Goal: Task Accomplishment & Management: Use online tool/utility

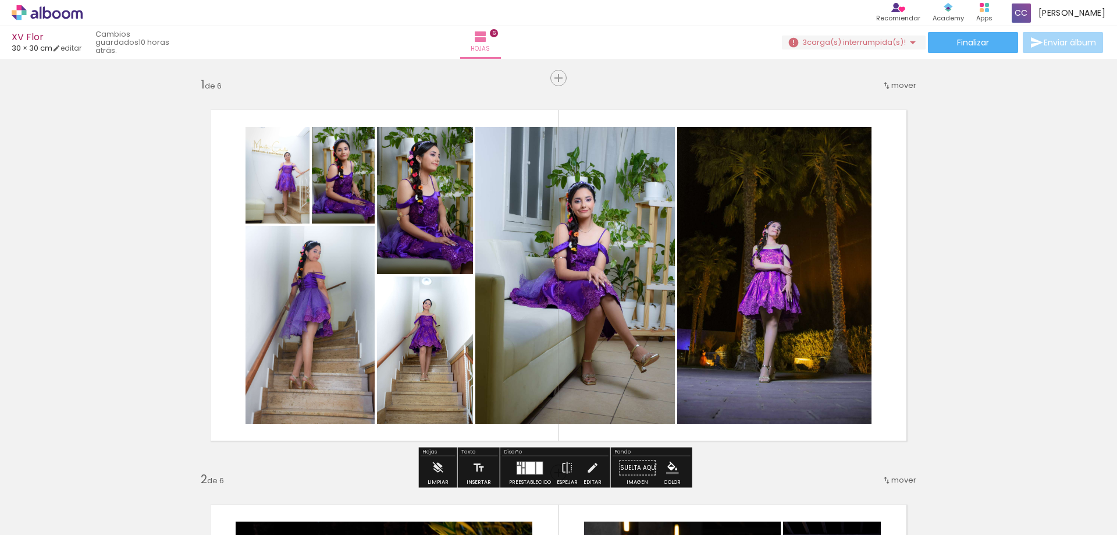
click at [909, 49] on div "3 carga(s) interrumpida(s)! 96,70%" at bounding box center [854, 42] width 144 height 15
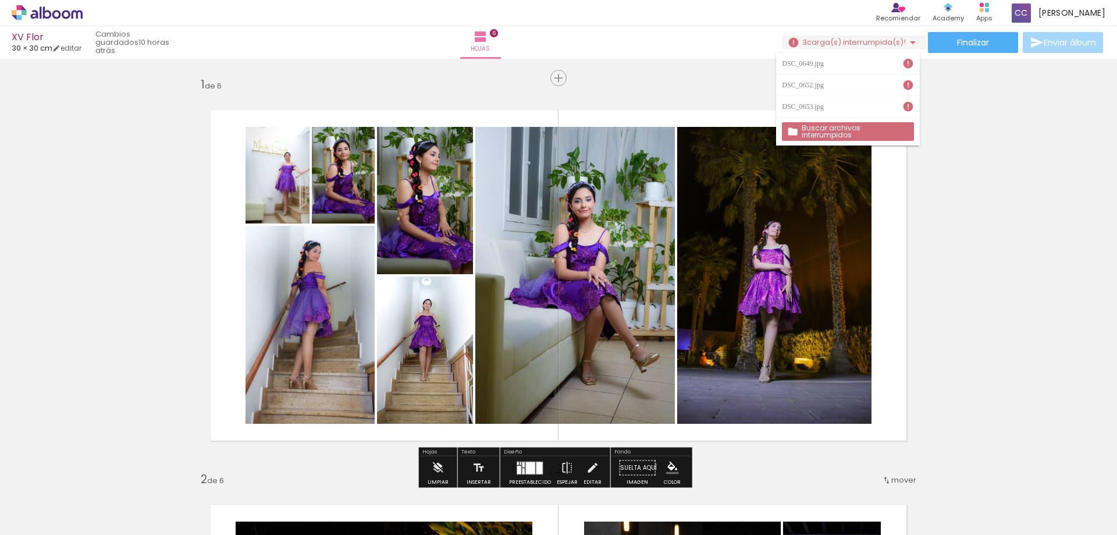
click at [0, 0] on slot "Buscar archivos interrumpidos" at bounding box center [0, 0] width 0 height 0
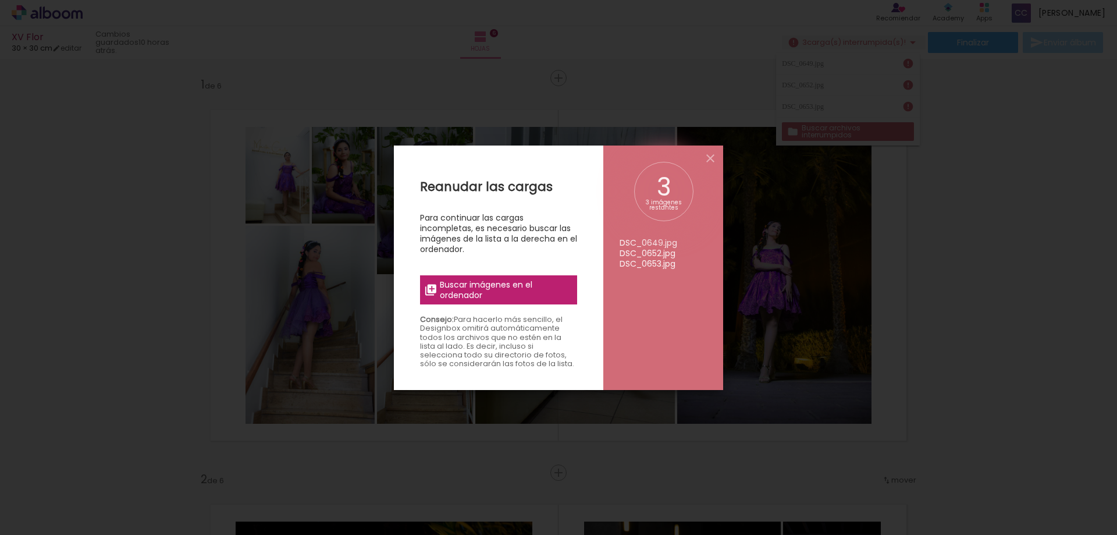
click at [532, 290] on span "Buscar imágenes en el ordenador" at bounding box center [505, 289] width 130 height 21
click at [0, 0] on input "file" at bounding box center [0, 0] width 0 height 0
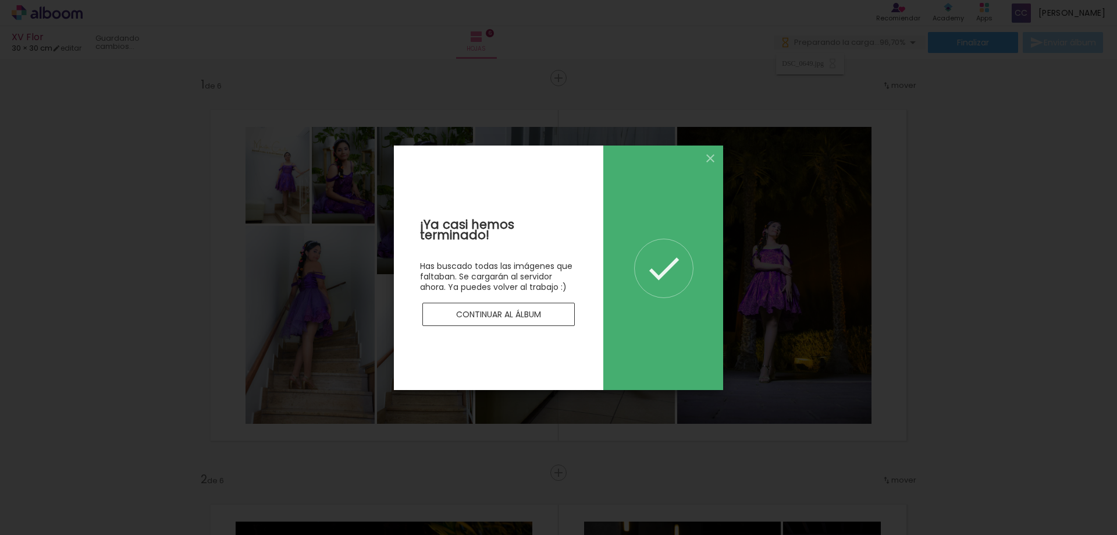
click at [0, 0] on slot "Continuar al álbum" at bounding box center [0, 0] width 0 height 0
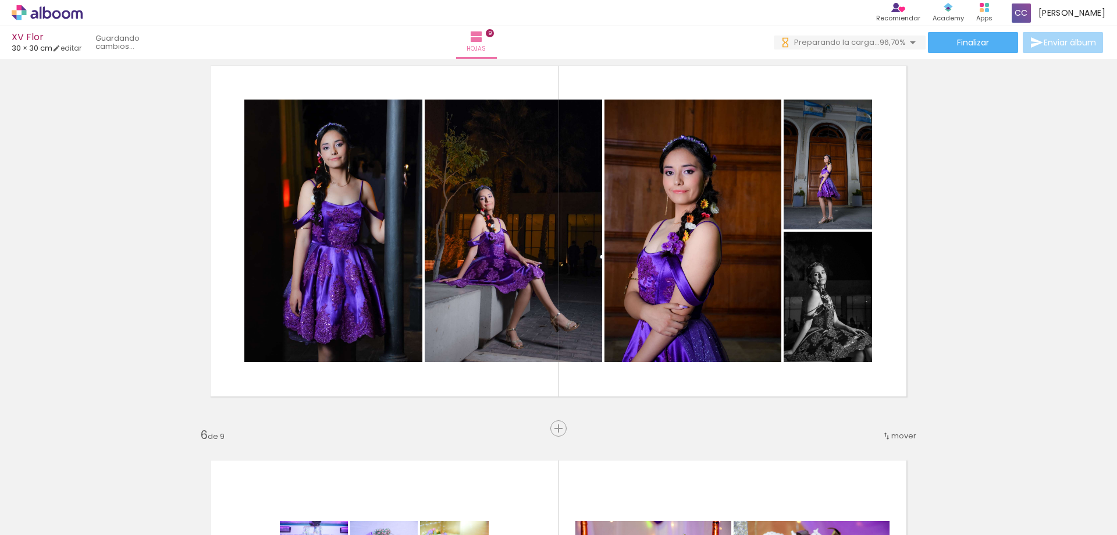
scroll to position [1612, 0]
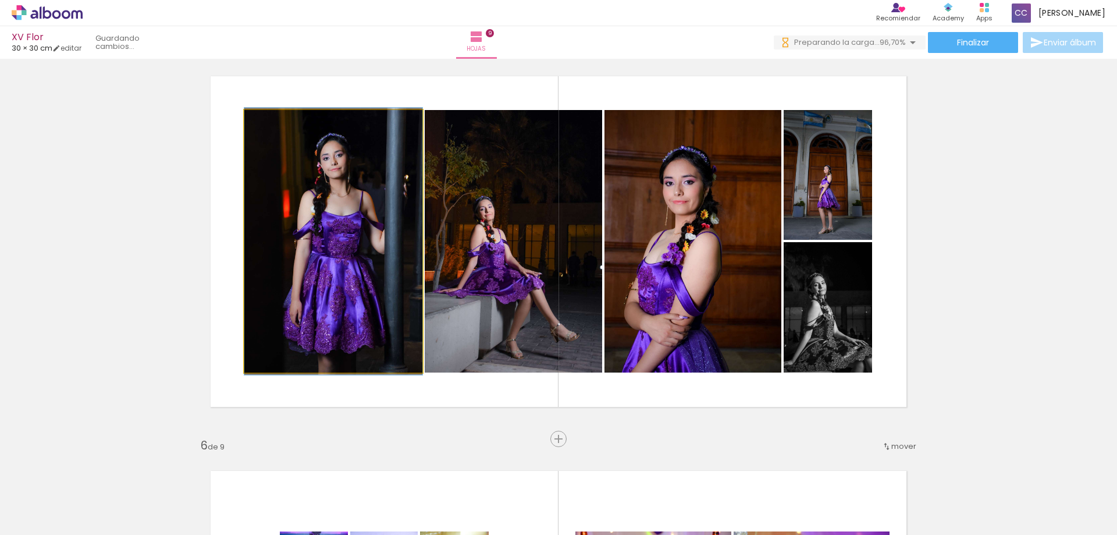
click at [385, 187] on quentale-photo at bounding box center [333, 241] width 178 height 262
click at [0, 0] on div at bounding box center [0, 0] width 0 height 0
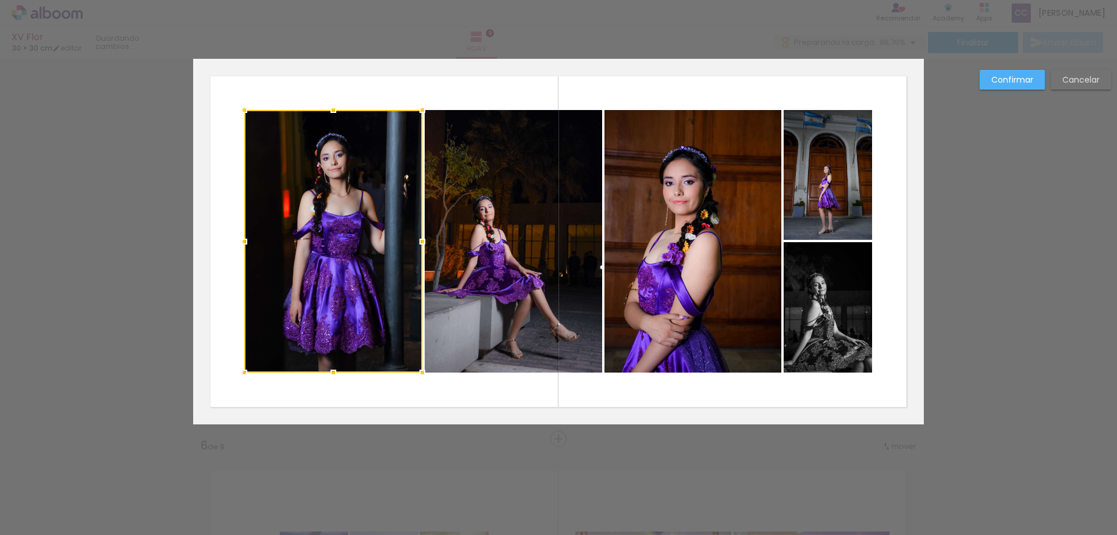
scroll to position [1593, 0]
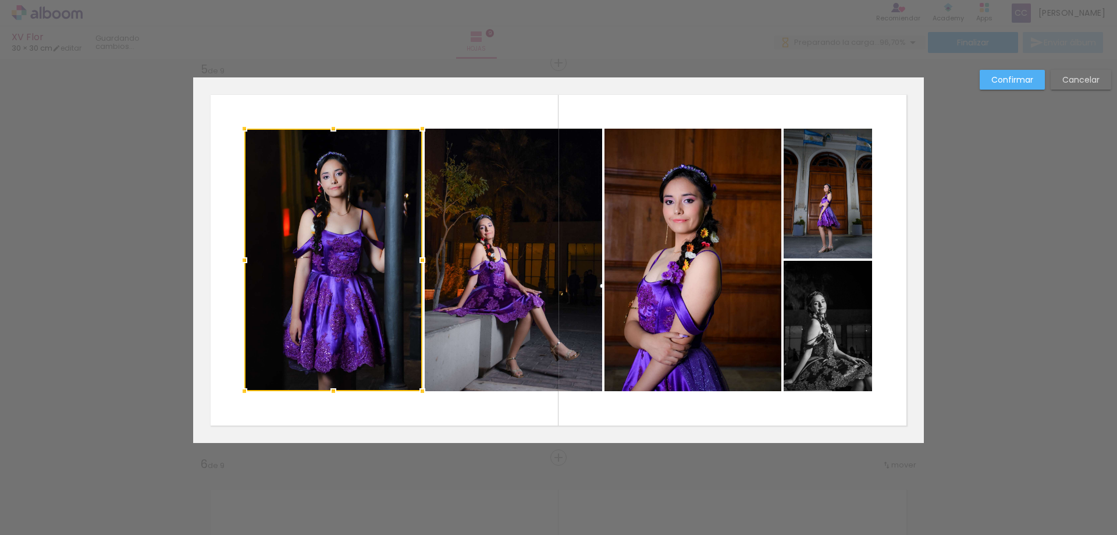
click at [503, 205] on quentale-photo at bounding box center [513, 260] width 177 height 262
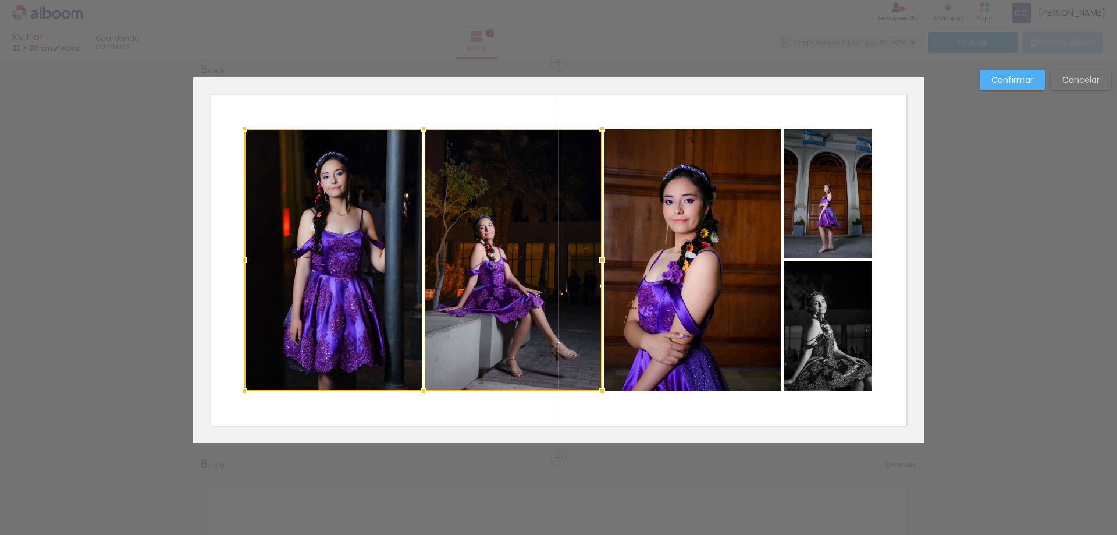
click at [674, 198] on quentale-photo at bounding box center [693, 260] width 177 height 262
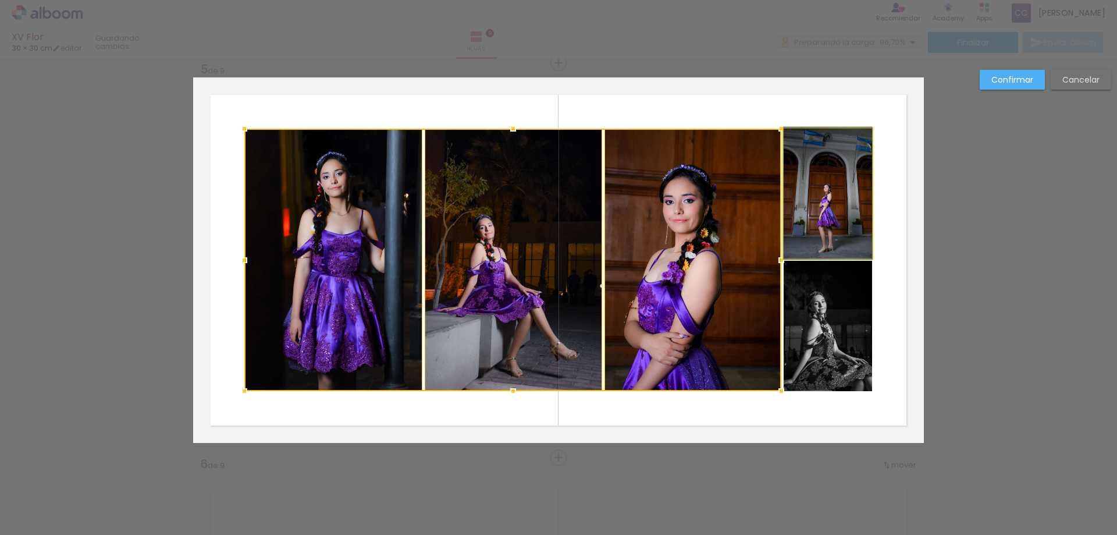
click at [819, 200] on quentale-photo at bounding box center [828, 194] width 88 height 130
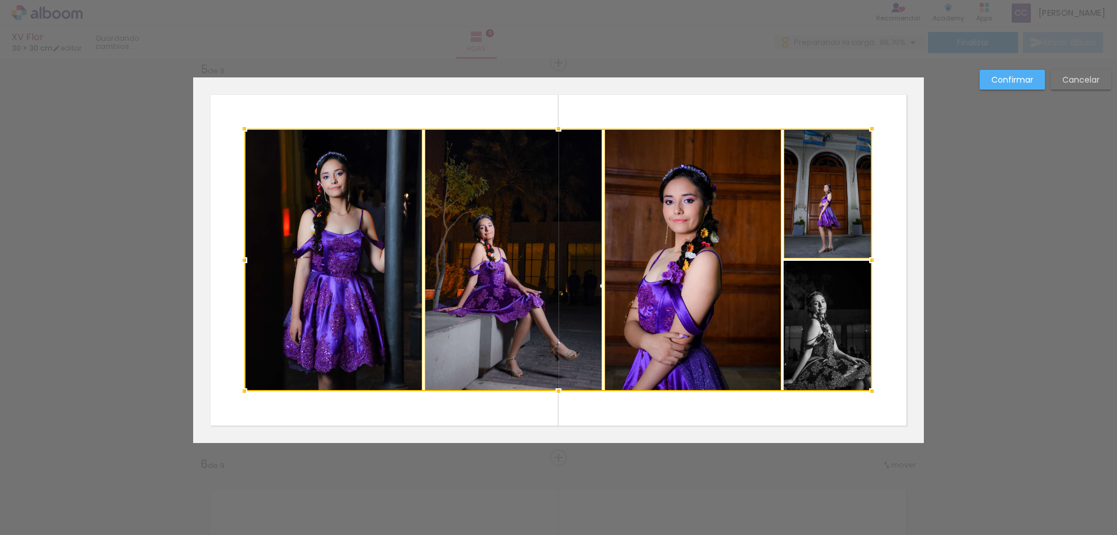
click at [844, 328] on div at bounding box center [558, 260] width 628 height 262
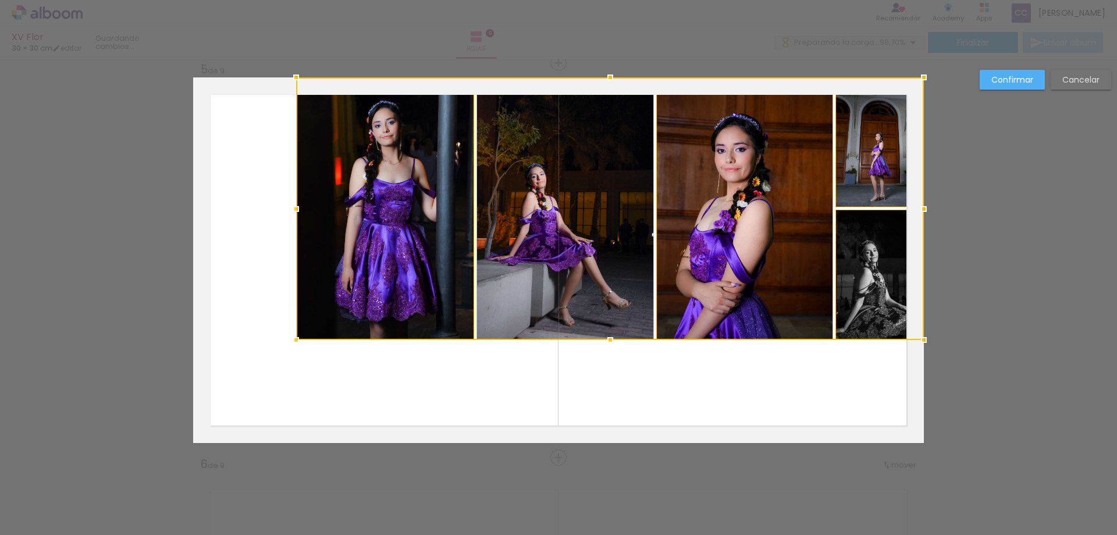
drag, startPoint x: 840, startPoint y: 210, endPoint x: 902, endPoint y: 150, distance: 86.8
click at [902, 150] on div at bounding box center [610, 208] width 628 height 262
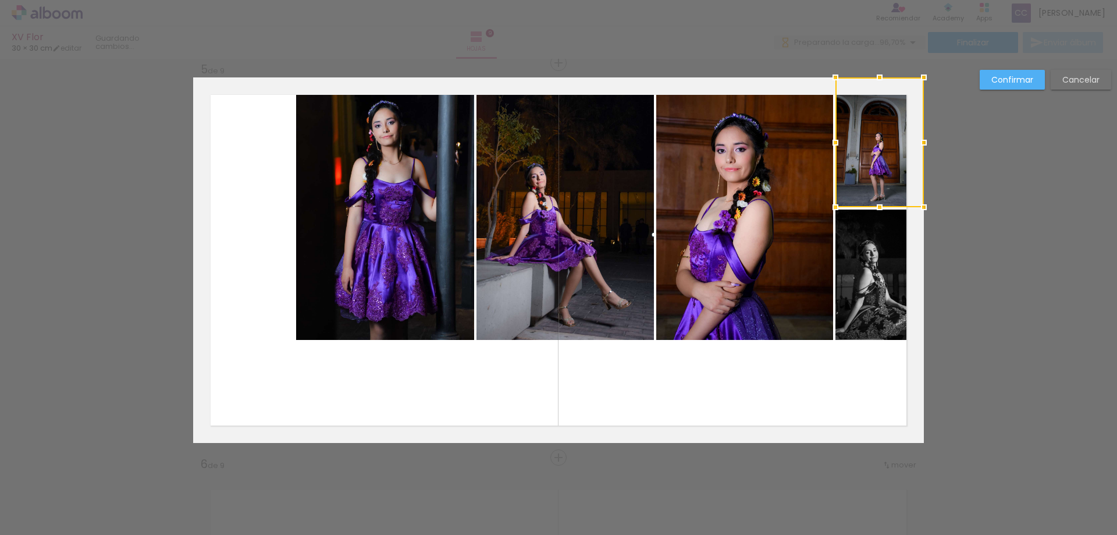
click at [894, 152] on div at bounding box center [880, 142] width 88 height 130
click at [883, 257] on quentale-photo at bounding box center [880, 274] width 88 height 130
click at [764, 214] on quentale-photo at bounding box center [744, 208] width 177 height 262
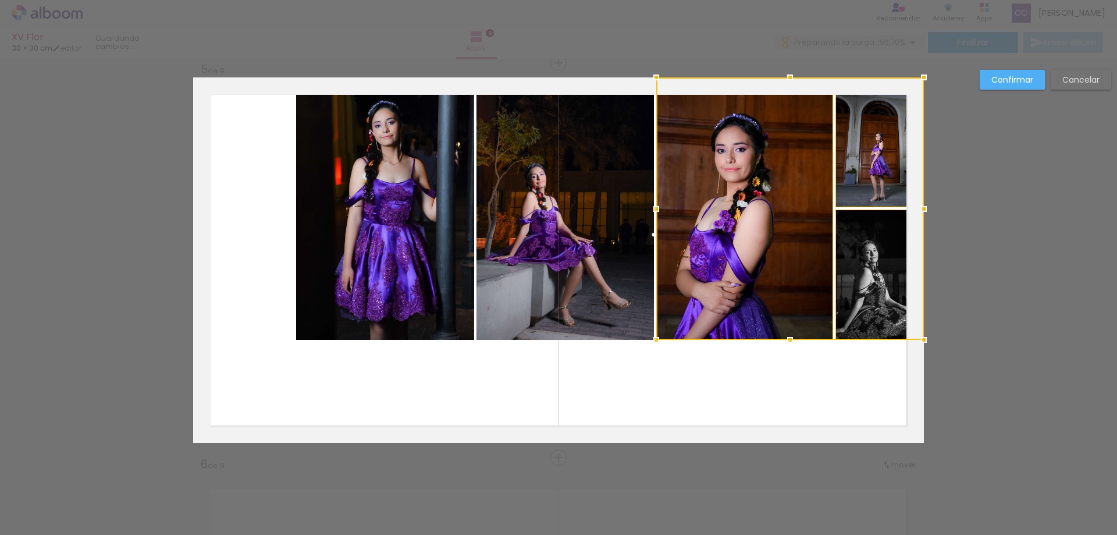
click at [596, 211] on quentale-photo at bounding box center [565, 208] width 177 height 262
click at [399, 228] on quentale-photo at bounding box center [385, 208] width 178 height 262
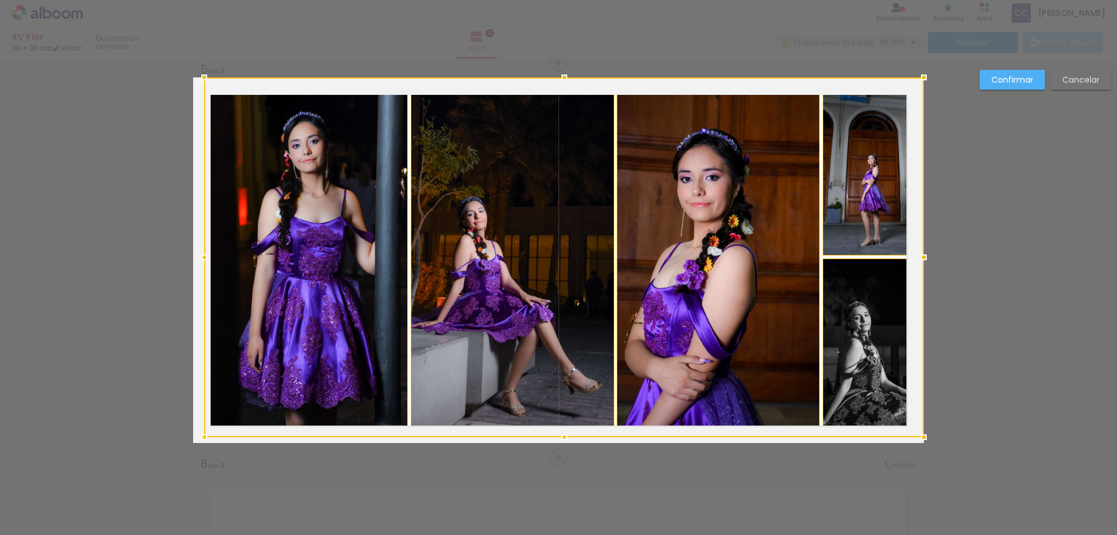
drag, startPoint x: 292, startPoint y: 337, endPoint x: 147, endPoint y: 471, distance: 197.6
click at [147, 471] on div "Insertar hoja 1 de 9 Insertar hoja 2 de 9 Insertar hoja 3 de 9 Insertar hoja 4 …" at bounding box center [558, 452] width 1117 height 3973
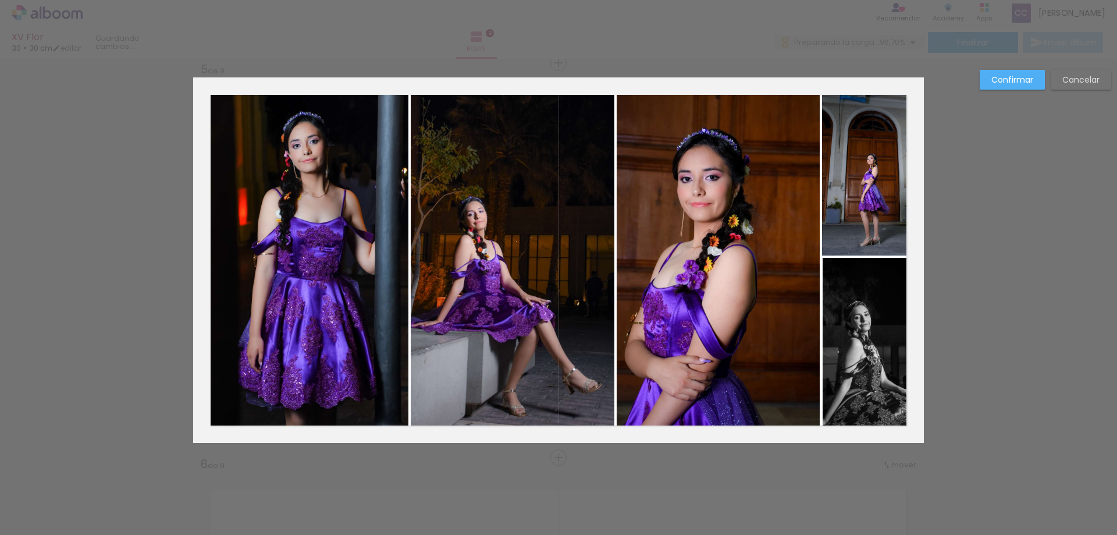
click at [868, 174] on quentale-photo at bounding box center [873, 166] width 102 height 178
click at [843, 330] on quentale-photo at bounding box center [873, 347] width 101 height 179
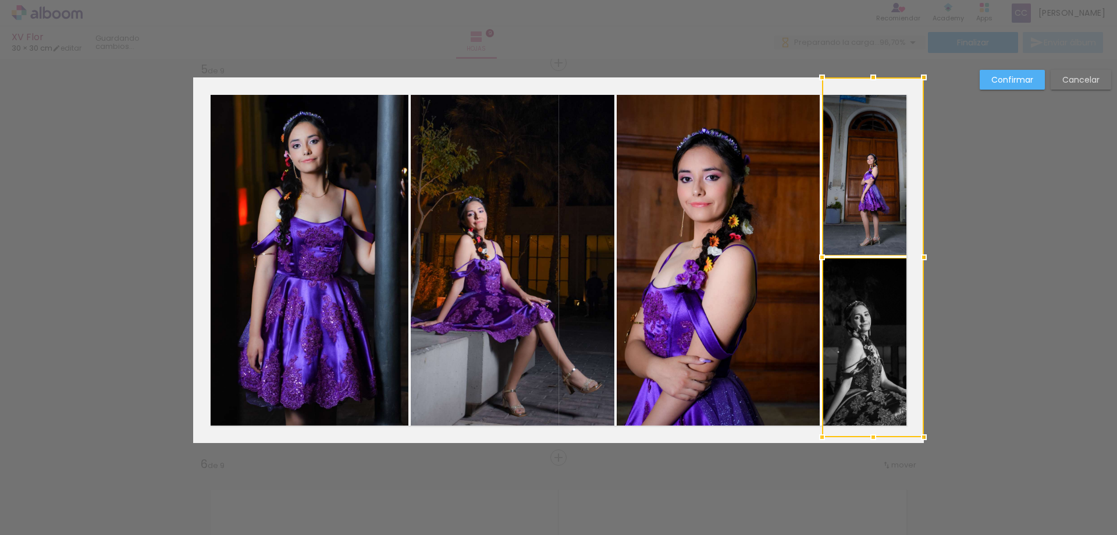
click at [749, 297] on quentale-photo at bounding box center [718, 257] width 203 height 360
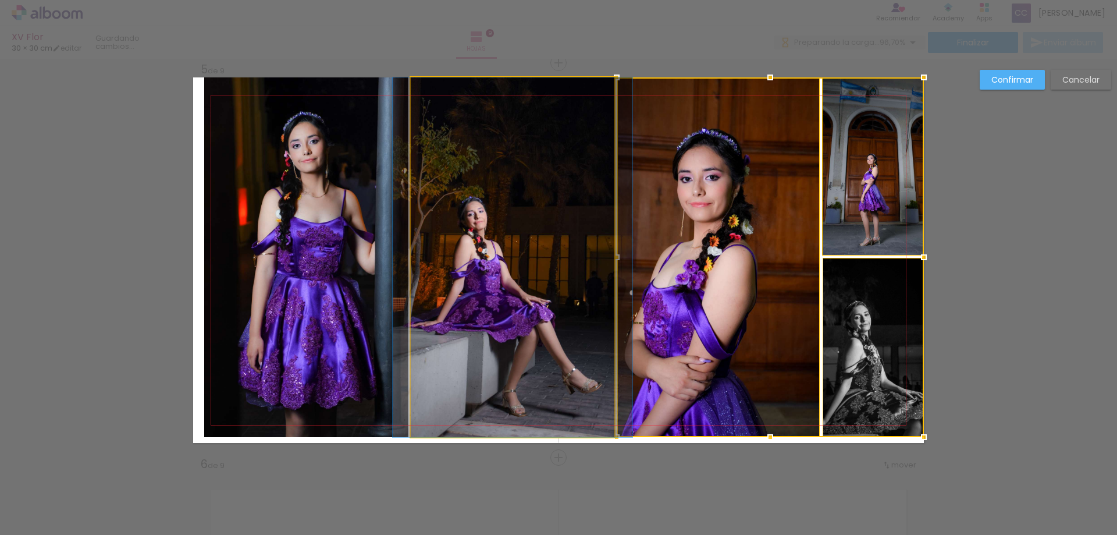
click at [558, 297] on quentale-photo at bounding box center [513, 257] width 204 height 360
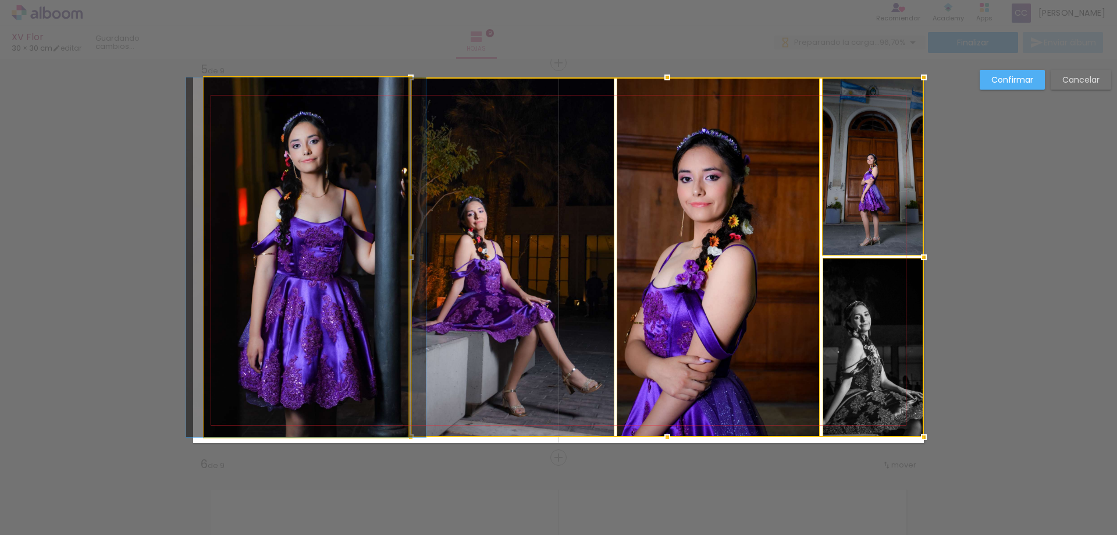
click at [354, 287] on quentale-photo at bounding box center [306, 257] width 204 height 360
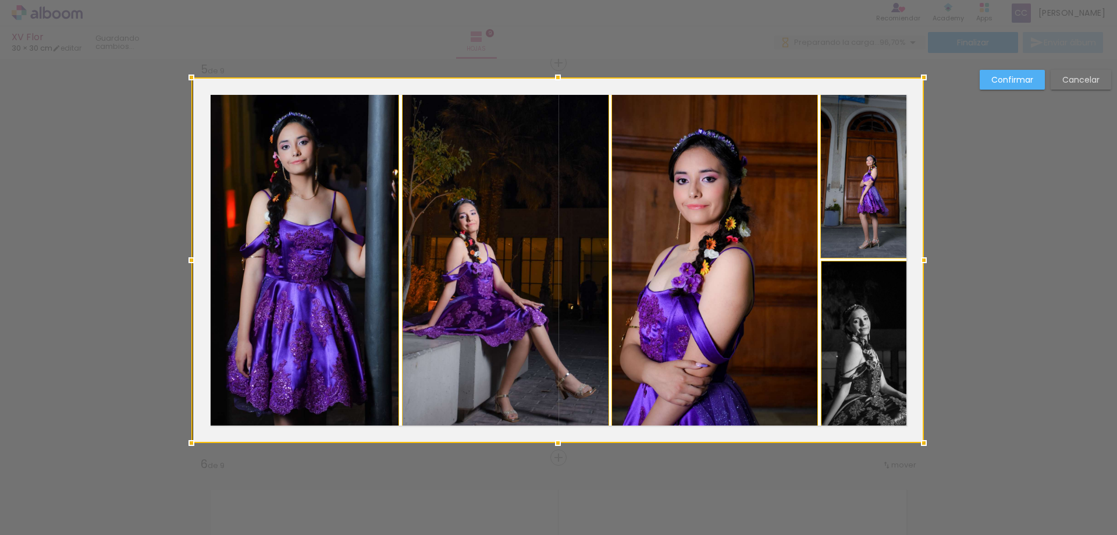
drag, startPoint x: 200, startPoint y: 433, endPoint x: 229, endPoint y: 411, distance: 36.9
click at [229, 411] on div at bounding box center [557, 259] width 733 height 365
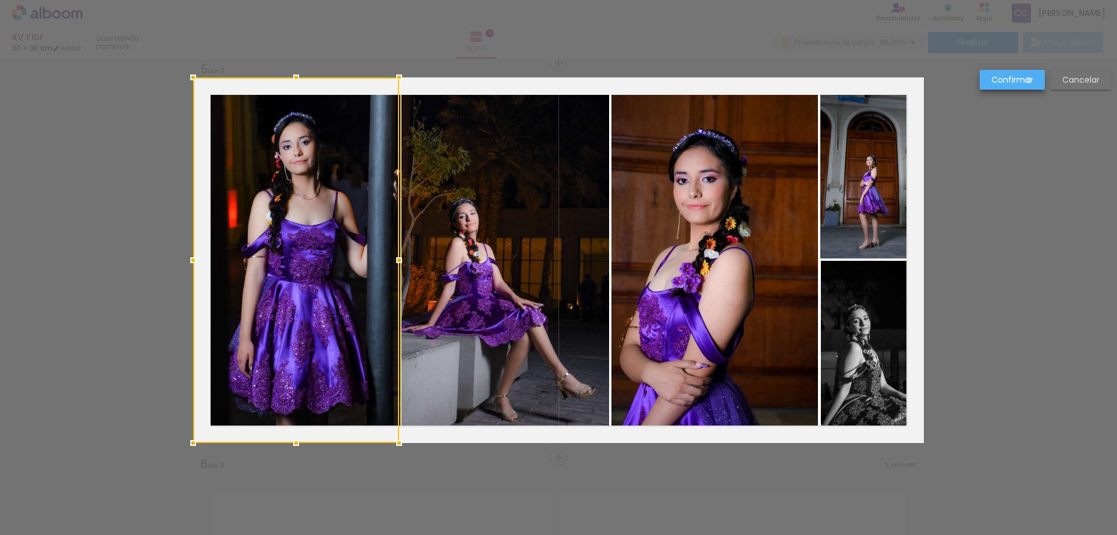
click at [0, 0] on slot "Confirmar" at bounding box center [0, 0] width 0 height 0
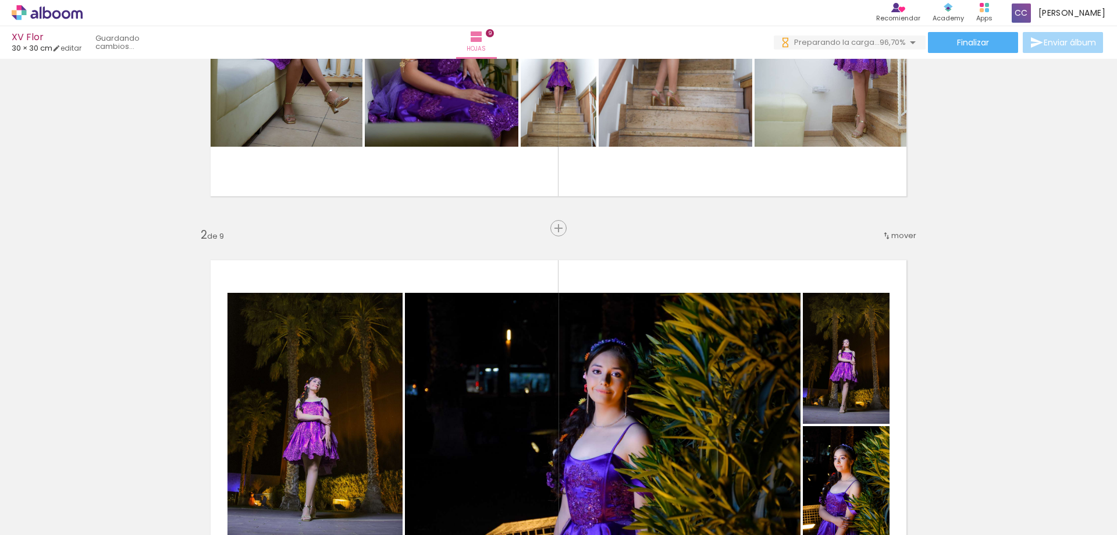
scroll to position [338, 0]
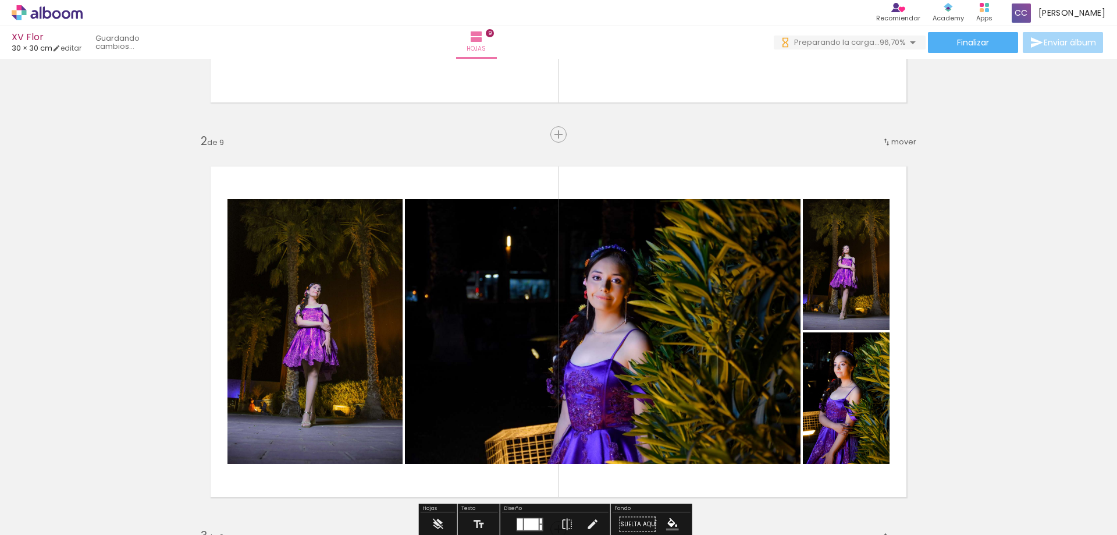
scroll to position [0, 3683]
